Goal: Use online tool/utility

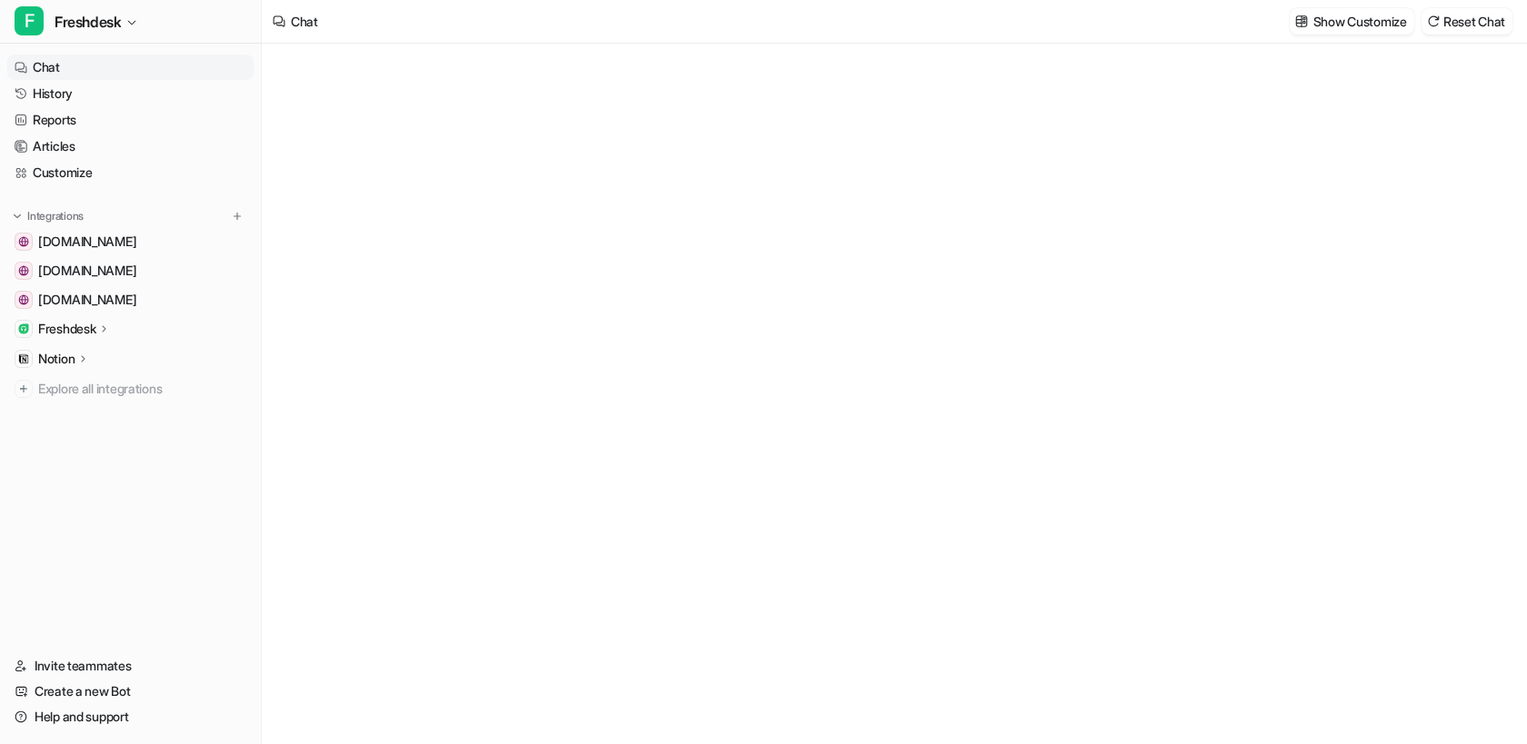
type textarea "**********"
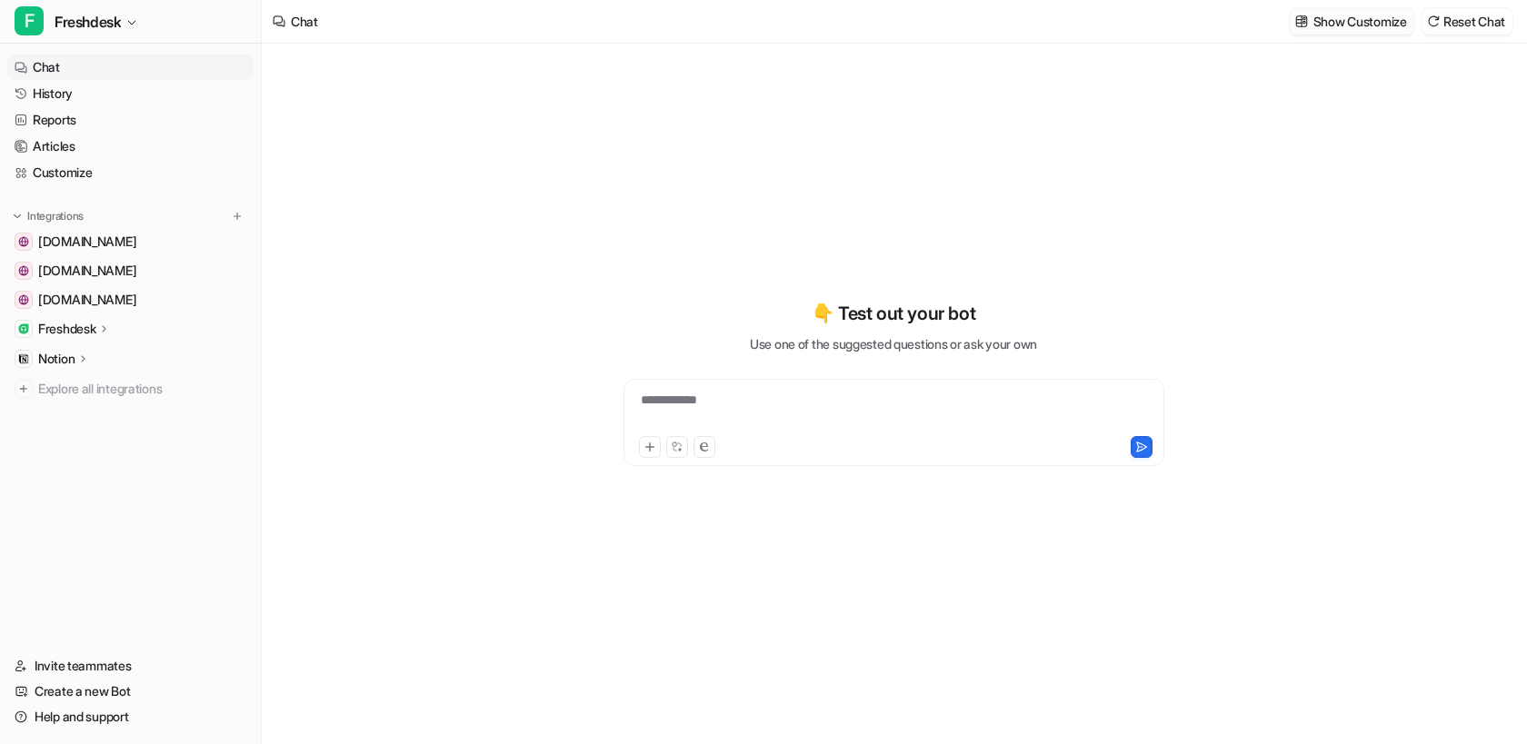
click at [1370, 21] on p "Show Customize" at bounding box center [1360, 21] width 94 height 19
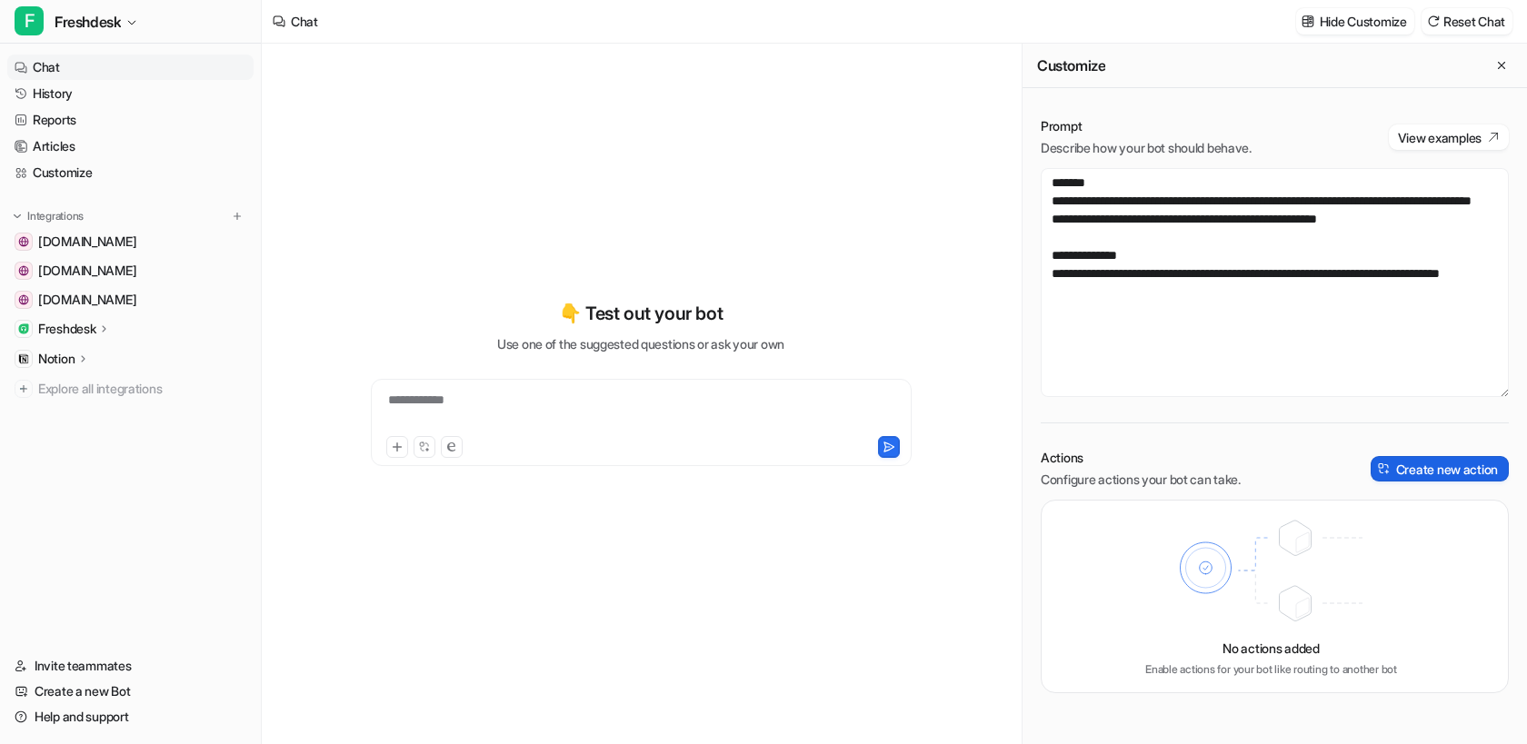
click at [1438, 461] on button "Create new action" at bounding box center [1439, 468] width 138 height 25
